Goal: Entertainment & Leisure: Browse casually

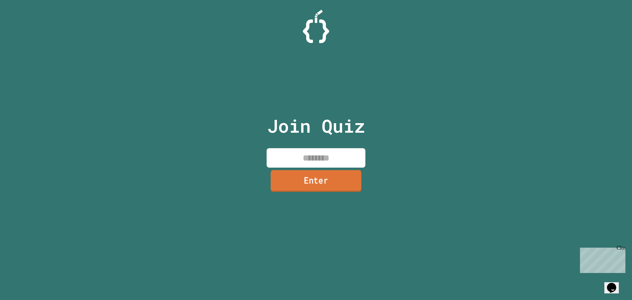
click at [284, 161] on input at bounding box center [316, 157] width 99 height 19
type input "********"
click at [348, 182] on link "Enter" at bounding box center [315, 181] width 97 height 22
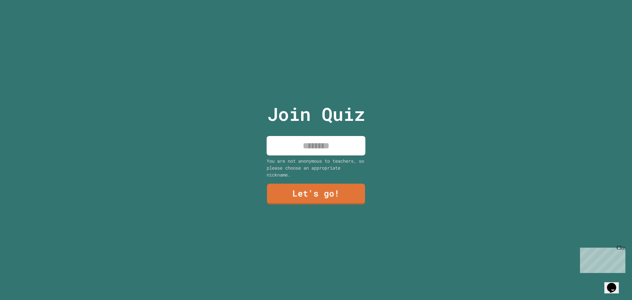
click at [316, 143] on input at bounding box center [316, 145] width 99 height 19
type input "*"
type input "****"
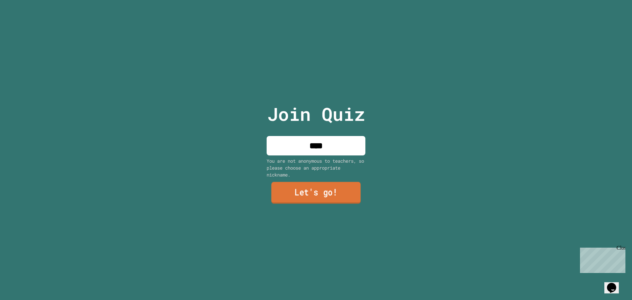
click at [332, 195] on link "Let's go!" at bounding box center [316, 193] width 90 height 22
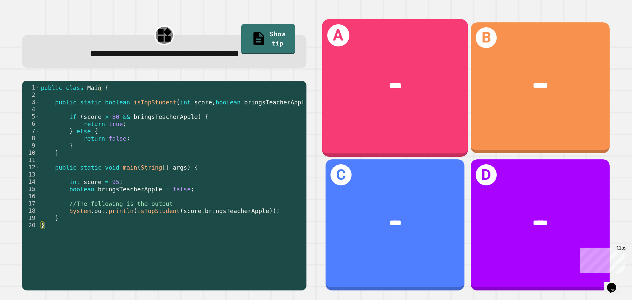
click at [349, 70] on div "****" at bounding box center [395, 86] width 146 height 44
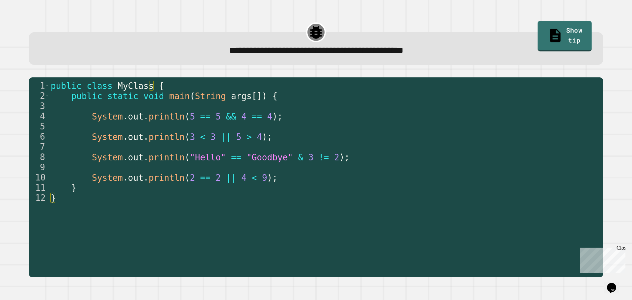
click at [570, 33] on link "Show tip" at bounding box center [565, 36] width 54 height 31
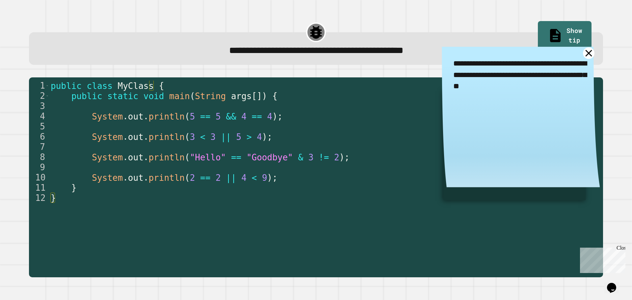
click at [583, 52] on icon at bounding box center [589, 53] width 12 height 12
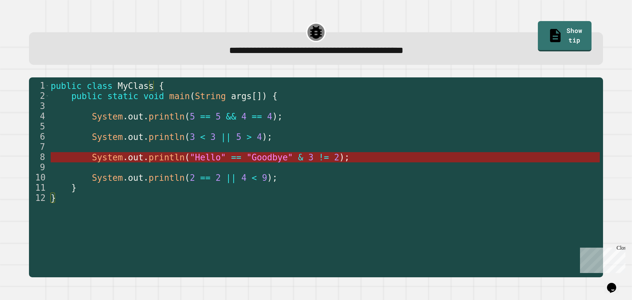
click at [249, 157] on span ""Goodbye"" at bounding box center [269, 157] width 46 height 10
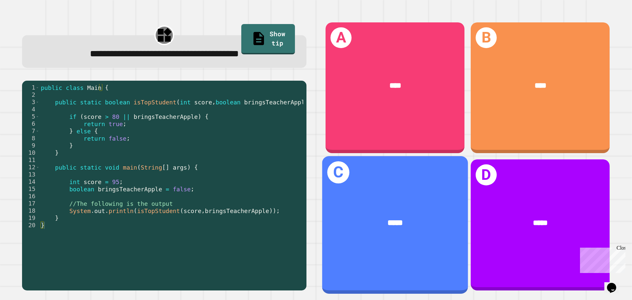
click at [353, 186] on div "C *****" at bounding box center [395, 224] width 146 height 137
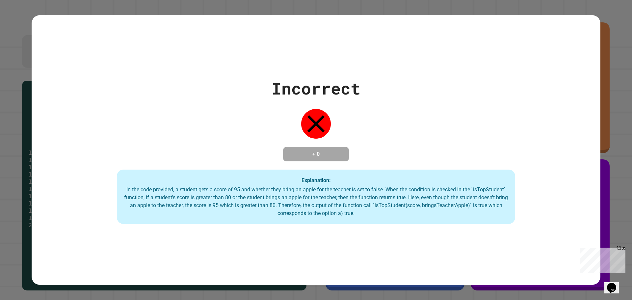
click at [38, 98] on div "Incorrect + 0 Explanation: In the code provided, a student gets a score of 95 a…" at bounding box center [316, 150] width 569 height 148
click at [621, 247] on div "Close" at bounding box center [621, 249] width 8 height 8
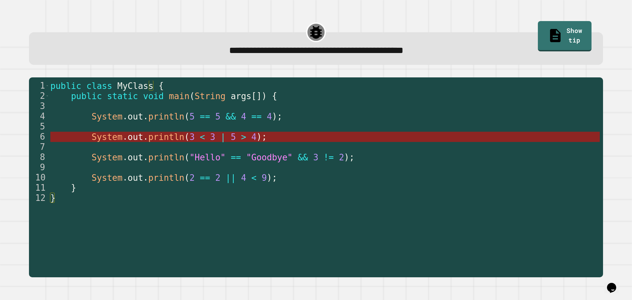
click at [221, 137] on span "|" at bounding box center [223, 137] width 5 height 10
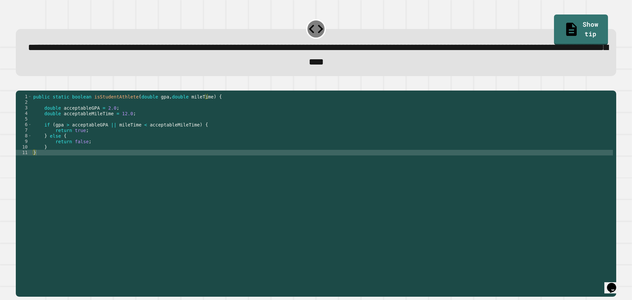
click at [63, 145] on div "public static boolean isStudentAthlete ( double gpa , double mileTime ) { doubl…" at bounding box center [322, 186] width 581 height 185
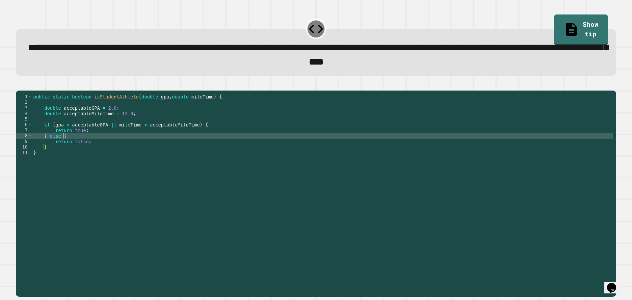
click at [87, 135] on div "public static boolean isStudentAthlete ( double gpa , double mileTime ) { doubl…" at bounding box center [322, 186] width 581 height 185
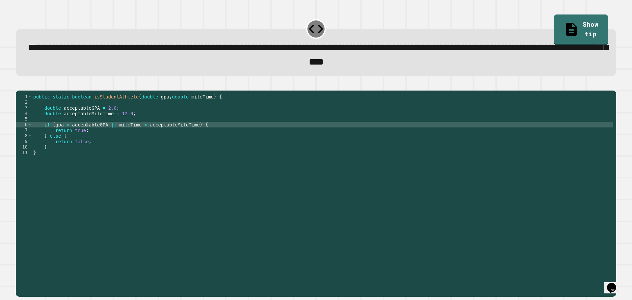
click at [130, 132] on div "public static boolean isStudentAthlete ( double gpa , double mileTime ) { doubl…" at bounding box center [322, 186] width 581 height 185
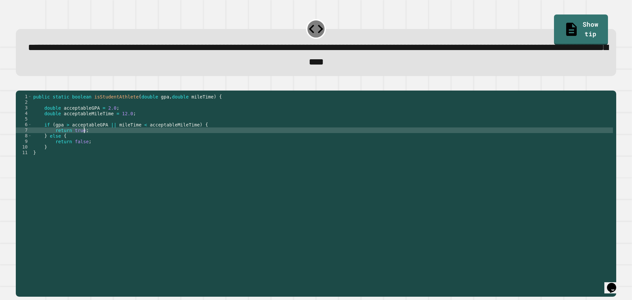
click at [132, 140] on div "public static boolean isStudentAthlete ( double gpa , double mileTime ) { doubl…" at bounding box center [322, 186] width 581 height 185
click at [131, 150] on div "public static boolean isStudentAthlete ( double gpa , double mileTime ) { doubl…" at bounding box center [322, 186] width 581 height 185
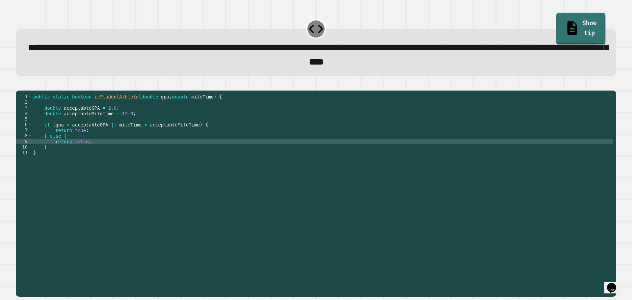
click at [558, 27] on link "Show tip" at bounding box center [580, 29] width 49 height 32
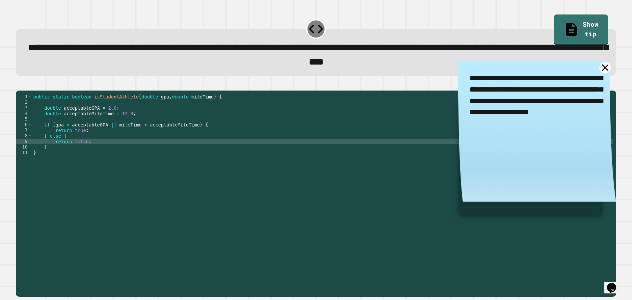
click at [602, 69] on icon at bounding box center [605, 67] width 7 height 7
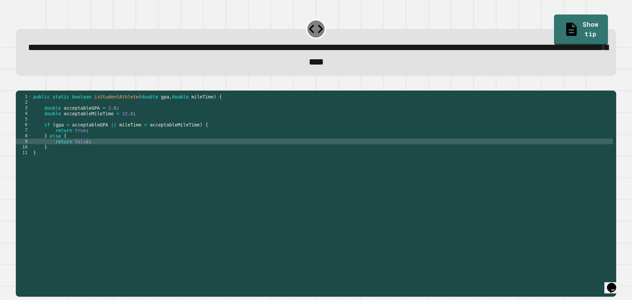
click at [106, 118] on div "public static boolean isStudentAthlete ( double gpa , double mileTime ) { doubl…" at bounding box center [322, 186] width 581 height 185
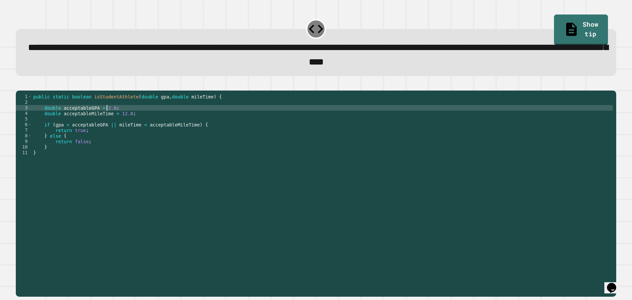
click at [106, 118] on div "public static boolean isStudentAthlete ( double gpa , double mileTime ) { doubl…" at bounding box center [322, 186] width 581 height 185
click at [109, 117] on div "public static boolean isStudentAthlete ( double gpa , double mileTime ) { doubl…" at bounding box center [322, 180] width 581 height 173
click at [124, 124] on div "public static boolean isStudentAthlete ( double gpa , double mileTime ) { doubl…" at bounding box center [322, 186] width 581 height 185
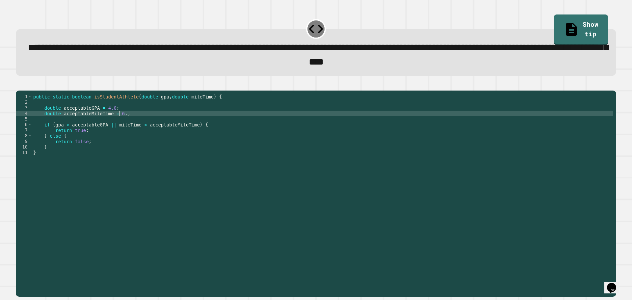
scroll to position [0, 6]
click at [19, 85] on icon "button" at bounding box center [19, 85] width 0 height 0
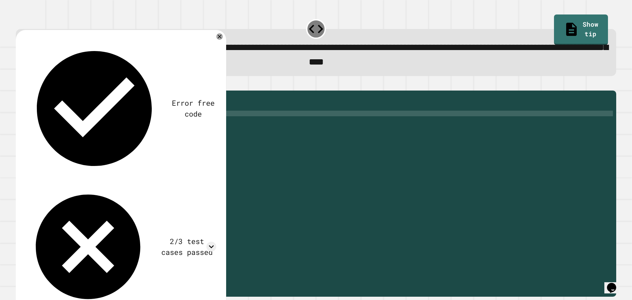
click at [94, 140] on div "public static boolean isStudentAthlete ( double gpa , double mileTime ) { doubl…" at bounding box center [322, 186] width 581 height 185
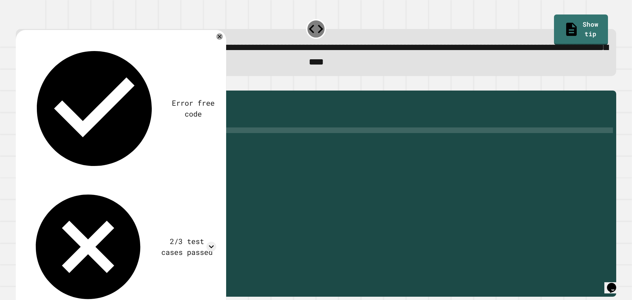
click at [101, 148] on div "public static boolean isStudentAthlete ( double gpa , double mileTime ) { doubl…" at bounding box center [322, 186] width 581 height 185
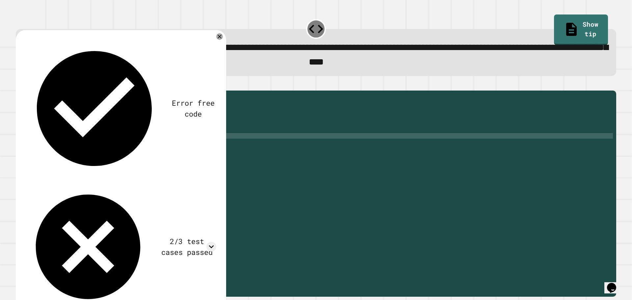
click at [99, 141] on div "public static boolean isStudentAthlete ( double gpa , double mileTime ) { doubl…" at bounding box center [322, 186] width 581 height 185
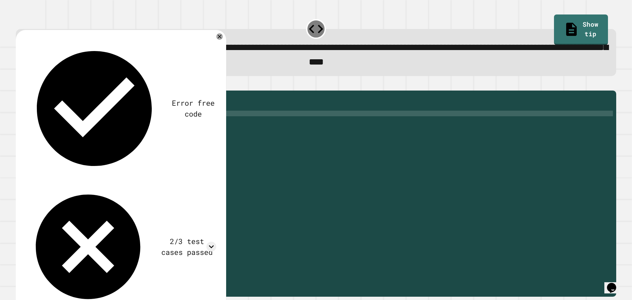
click at [117, 124] on div "public static boolean isStudentAthlete ( double gpa , double mileTime ) { doubl…" at bounding box center [322, 186] width 581 height 185
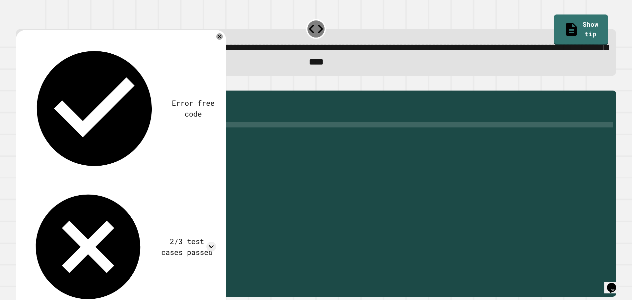
click at [137, 138] on div "public static boolean isStudentAthlete ( double gpa , double mileTime ) { doubl…" at bounding box center [322, 186] width 581 height 185
click at [575, 25] on link "Show tip" at bounding box center [581, 29] width 54 height 32
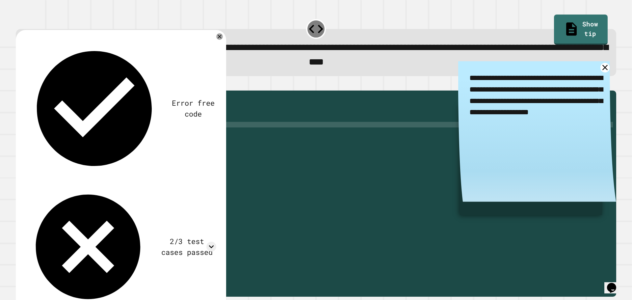
click at [479, 68] on textarea "**********" at bounding box center [537, 95] width 158 height 68
click at [600, 72] on icon at bounding box center [605, 68] width 10 height 10
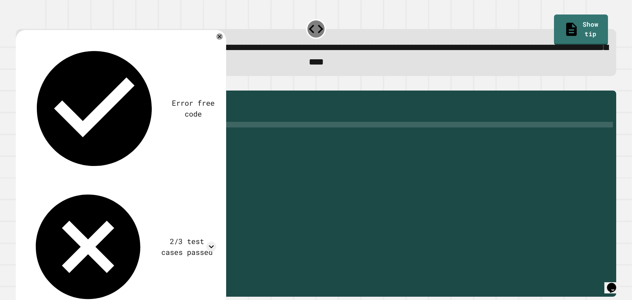
click at [135, 135] on div "public static boolean isStudentAthlete ( double gpa , double mileTime ) { doubl…" at bounding box center [322, 186] width 581 height 185
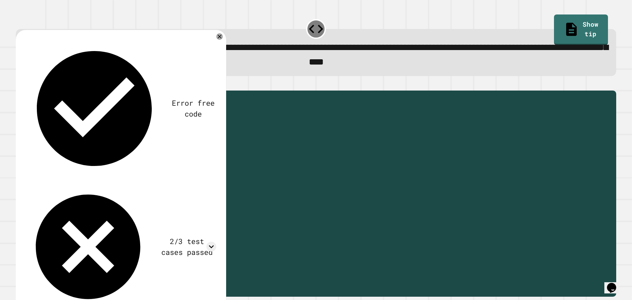
click at [138, 136] on div "public static boolean isStudentAthlete ( double gpa , double mileTime ) { doubl…" at bounding box center [322, 180] width 581 height 173
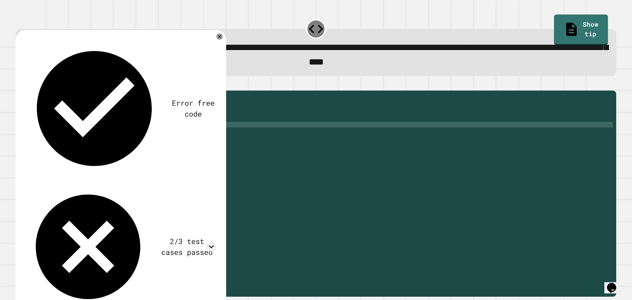
scroll to position [0, 8]
click at [26, 91] on div at bounding box center [316, 87] width 600 height 8
click at [19, 85] on button "button" at bounding box center [19, 85] width 0 height 0
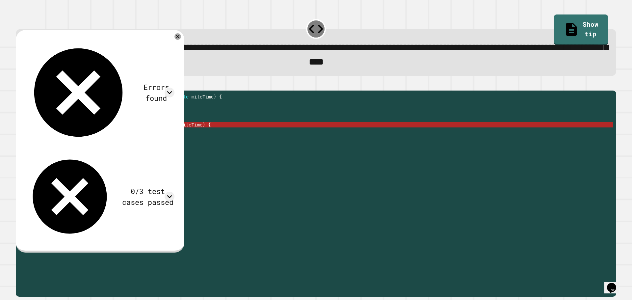
click at [141, 135] on div "public static boolean isStudentAthlete ( double gpa , double mileTime ) { doubl…" at bounding box center [322, 186] width 581 height 185
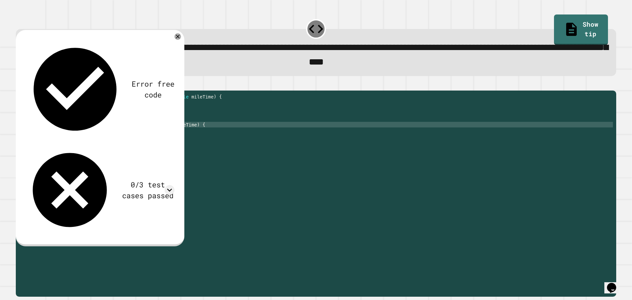
scroll to position [0, 7]
click at [108, 136] on div "public static boolean isStudentAthlete ( double gpa , double mileTime ) { doubl…" at bounding box center [322, 186] width 581 height 185
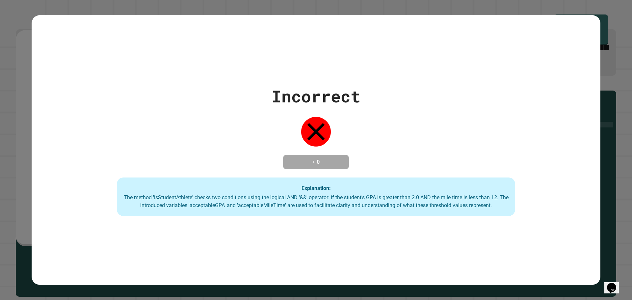
type textarea "**********"
click at [279, 142] on div "Incorrect + 0 Explanation: The method 'isStudentAthlete' checks two conditions …" at bounding box center [316, 150] width 569 height 132
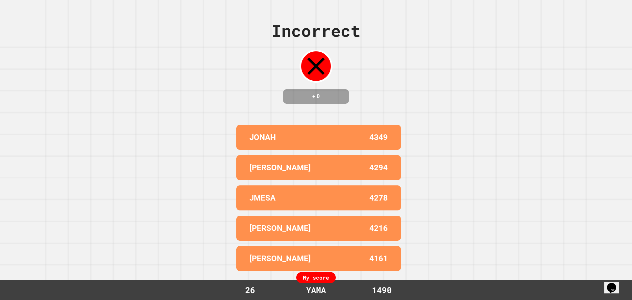
click at [495, 285] on div "My score 26 YAMA 1490" at bounding box center [316, 290] width 632 height 20
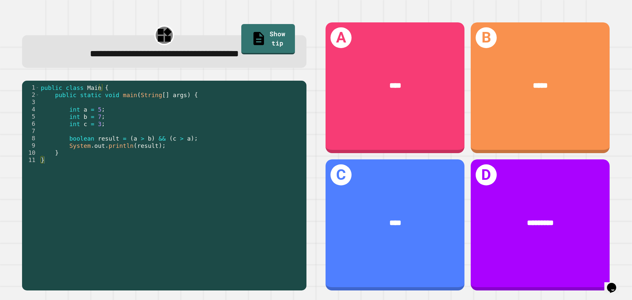
click at [101, 116] on div "public class Main { public static void main ( String [ ] args ) { int a = 5 ; i…" at bounding box center [172, 185] width 264 height 203
click at [85, 133] on div "public class Main { public static void main ( String [ ] args ) { int a = 5 ; i…" at bounding box center [172, 185] width 264 height 203
click at [89, 137] on div "public class Main { public static void main ( String [ ] args ) { int a = 5 ; i…" at bounding box center [172, 185] width 264 height 203
click at [119, 157] on div "public class Main { public static void main ( String [ ] args ) { int a = 5 ; i…" at bounding box center [172, 185] width 264 height 203
click at [57, 121] on div "public class Main { public static void main ( String [ ] args ) { int a = 5 ; i…" at bounding box center [172, 185] width 264 height 203
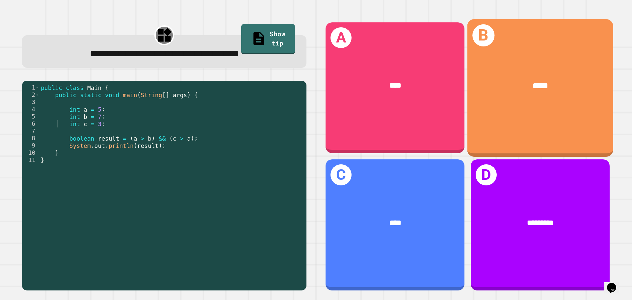
click at [540, 69] on div "*****" at bounding box center [540, 86] width 146 height 44
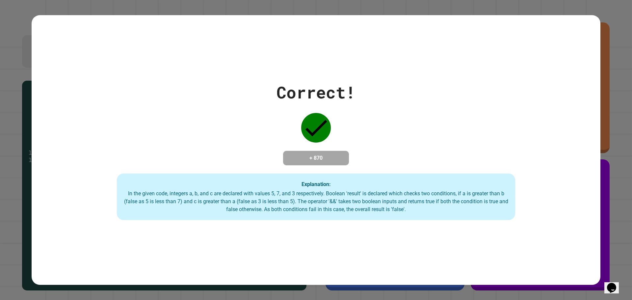
click at [479, 274] on div "Correct! + 870 Explanation: In the given code, integers a, b, and c are declare…" at bounding box center [316, 150] width 569 height 270
click at [310, 270] on div "Correct! + 870 Explanation: In the given code, integers a, b, and c are declare…" at bounding box center [316, 150] width 569 height 270
click at [327, 282] on div "Correct! + 870 Explanation: In the given code, integers a, b, and c are declare…" at bounding box center [316, 150] width 632 height 300
click at [479, 220] on div "Explanation: In the given code, integers a, b, and c are declared with values 5…" at bounding box center [316, 196] width 398 height 47
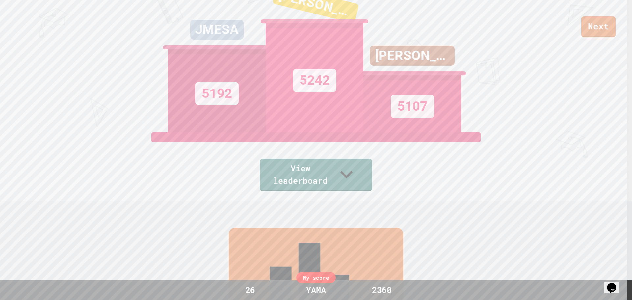
scroll to position [0, 0]
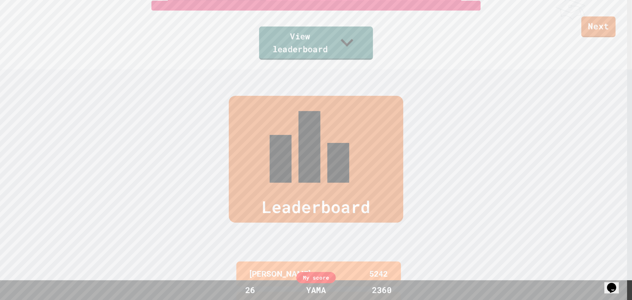
click at [330, 45] on link "View leaderboard" at bounding box center [316, 43] width 114 height 33
